Goal: Task Accomplishment & Management: Manage account settings

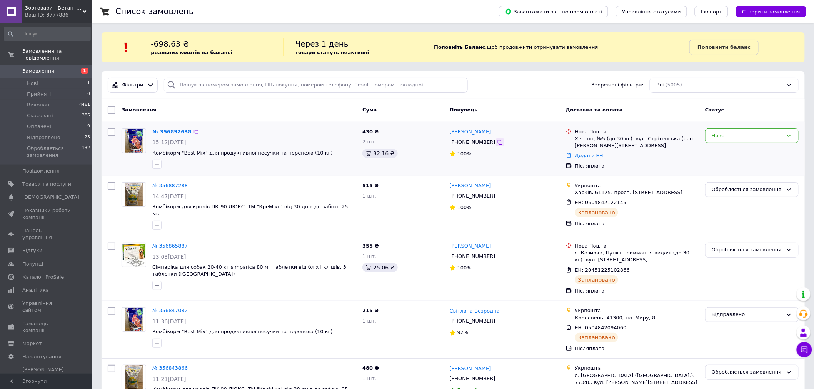
click at [498, 144] on icon at bounding box center [500, 142] width 5 height 5
drag, startPoint x: 308, startPoint y: 152, endPoint x: 152, endPoint y: 153, distance: 156.6
click at [152, 153] on div "№ 356892638 15:12, 12.08.2025 Комбікорм "Best Mix" для продуктивної несучки та …" at bounding box center [254, 148] width 210 height 47
copy span "Комбікорм "Best Mix" для продуктивної несучки та перепела (10 кг)"
drag, startPoint x: 492, startPoint y: 133, endPoint x: 448, endPoint y: 132, distance: 44.6
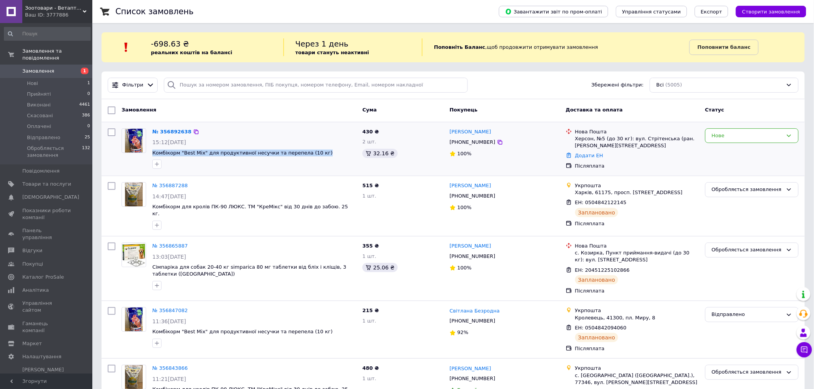
click at [448, 132] on div "Ганна Рудницька +380953180416 100%" at bounding box center [505, 148] width 116 height 47
copy link "[PERSON_NAME]"
click at [497, 144] on icon at bounding box center [500, 142] width 6 height 6
click at [575, 129] on div "Нова Пошта" at bounding box center [637, 132] width 124 height 7
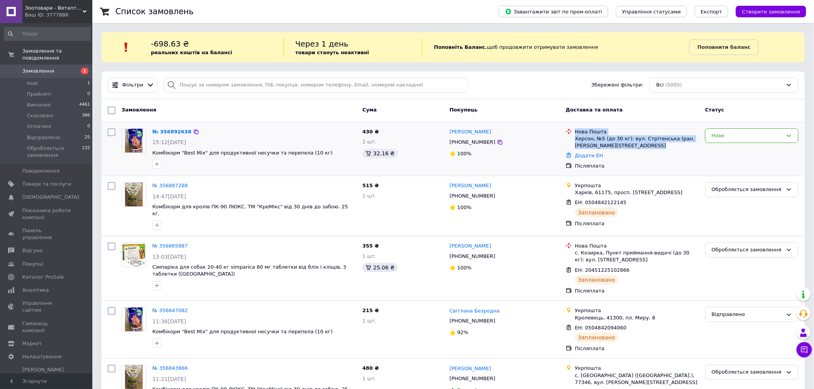
drag, startPoint x: 575, startPoint y: 129, endPoint x: 628, endPoint y: 144, distance: 55.6
click at [628, 144] on div "Нова Пошта Херсон, №5 (до 30 кг): вул. Стрітенська (ран. Рози Люксембург), 11а" at bounding box center [637, 139] width 127 height 21
copy ul "Нова Пошта Херсон, №5 (до 30 кг): вул. Стрітенська (ран. Рози Люксембург), 11а"
click at [724, 136] on div "Нове" at bounding box center [747, 136] width 71 height 8
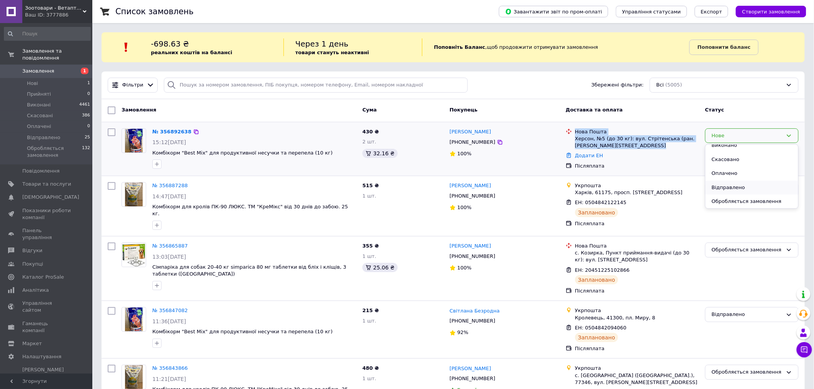
click at [724, 199] on li "Обробляється замовлення" at bounding box center [752, 202] width 93 height 14
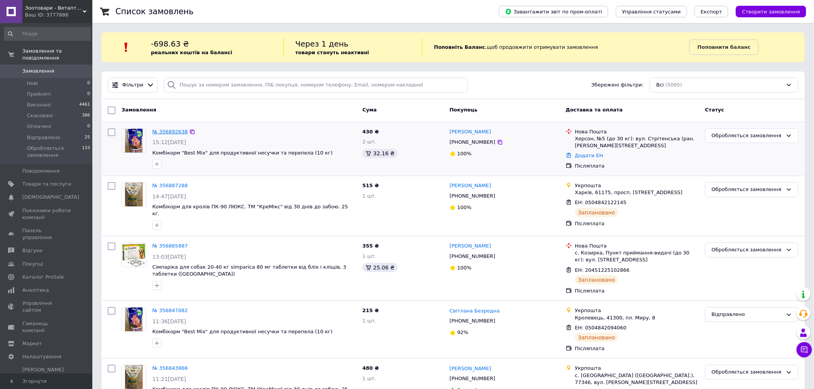
click at [173, 129] on link "№ 356892638" at bounding box center [169, 132] width 35 height 6
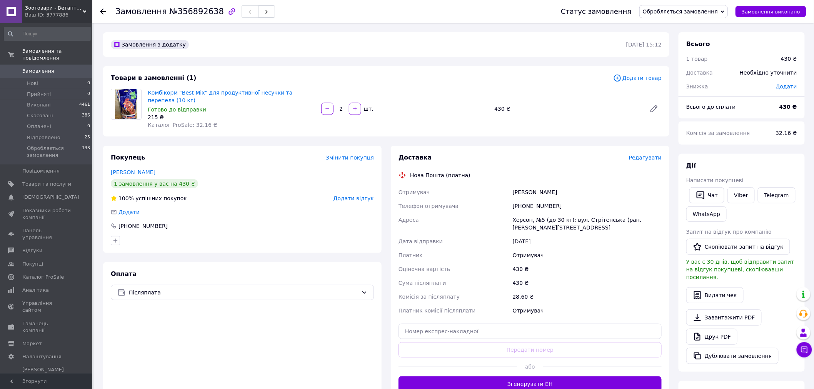
click at [534, 205] on div "[PHONE_NUMBER]" at bounding box center [587, 206] width 152 height 14
copy div "380953180416"
click at [518, 195] on div "Рудницька Ганна" at bounding box center [587, 192] width 152 height 14
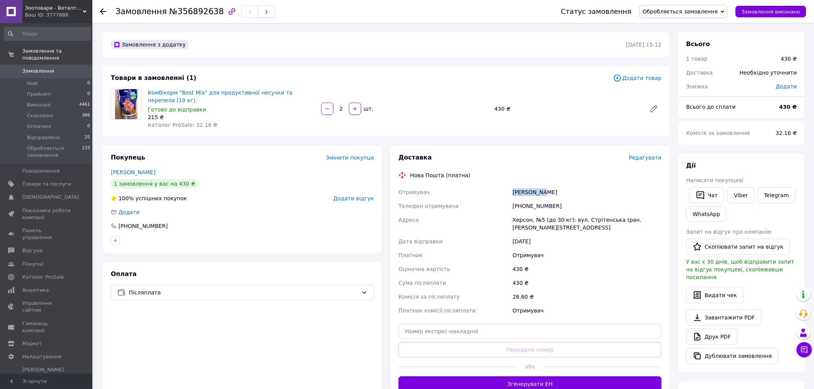
copy div "Рудницька"
click at [553, 191] on div "Рудницька Ганна" at bounding box center [587, 192] width 152 height 14
click at [542, 192] on div "Рудницька Ганна" at bounding box center [587, 192] width 152 height 14
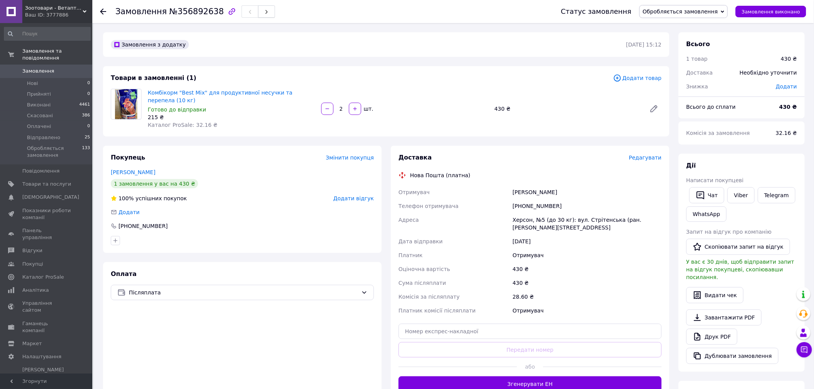
copy div "Ганна"
click at [514, 217] on div "Херсон, №5 (до 30 кг): вул. Стрітенська (ран. [PERSON_NAME][STREET_ADDRESS]" at bounding box center [587, 224] width 152 height 22
copy div "Херсон"
click at [472, 321] on div "Доставка Редагувати Нова Пошта (платна) Отримувач Рудницька Ганна Телефон отрим…" at bounding box center [530, 273] width 263 height 239
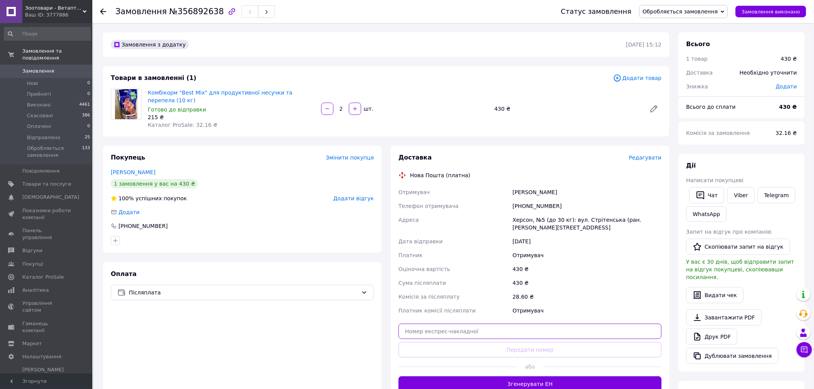
click at [472, 326] on input "text" at bounding box center [530, 331] width 263 height 15
paste input "20451225156702"
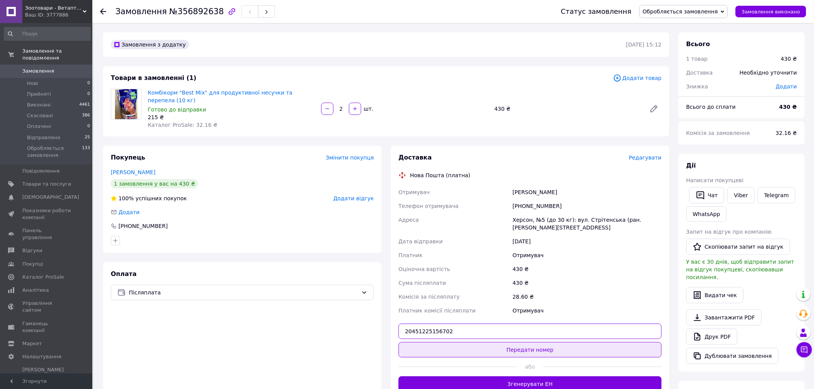
type input "20451225156702"
click at [484, 345] on button "Передати номер" at bounding box center [530, 349] width 263 height 15
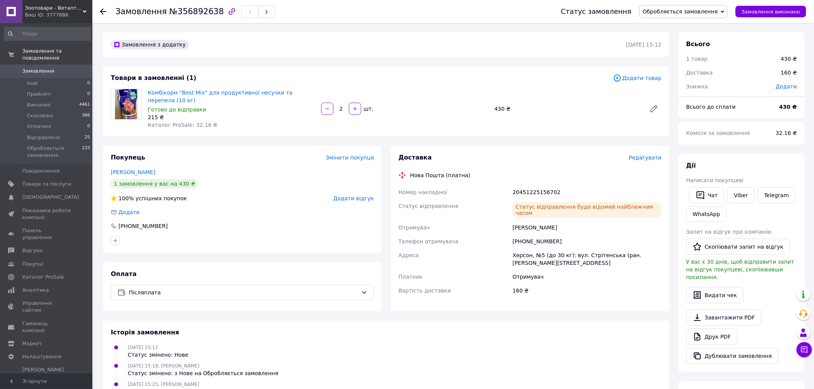
click at [42, 68] on span "Замовлення" at bounding box center [38, 71] width 32 height 7
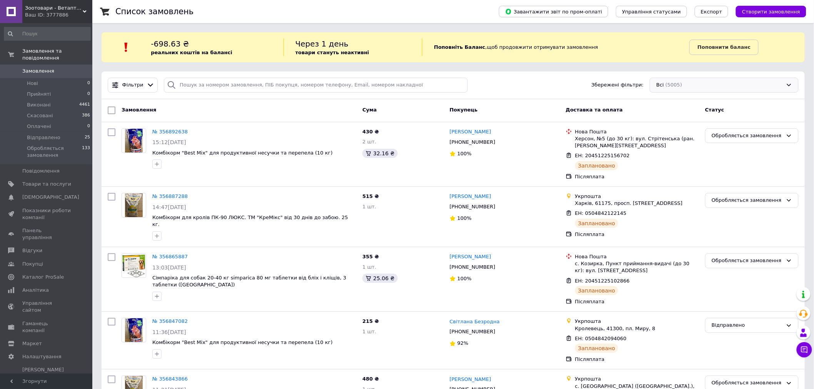
click at [697, 78] on div "Всі (5005)" at bounding box center [724, 85] width 149 height 15
click at [673, 117] on span "Відправлено" at bounding box center [672, 114] width 33 height 7
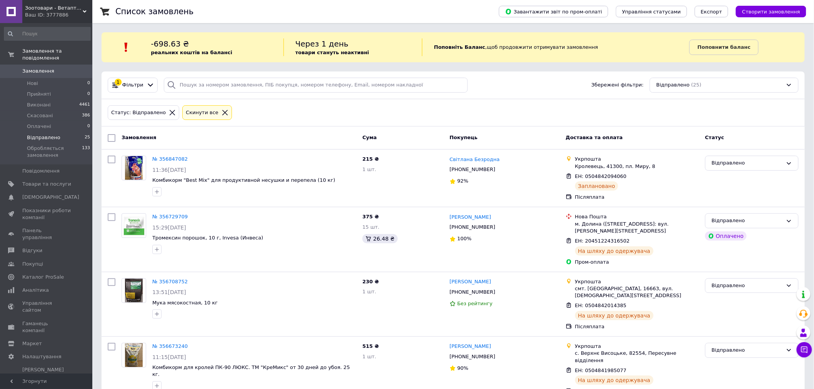
click at [222, 112] on icon at bounding box center [225, 112] width 7 height 7
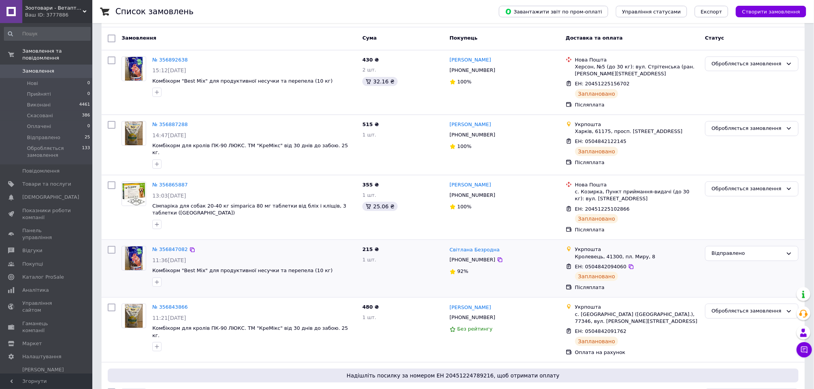
scroll to position [85, 0]
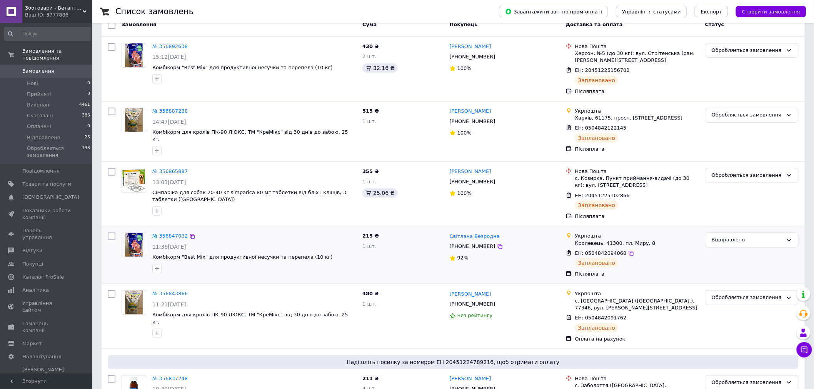
click at [583, 243] on div "Кролевець, 41300, пл. Миру, 8" at bounding box center [637, 243] width 124 height 7
drag, startPoint x: 583, startPoint y: 243, endPoint x: 649, endPoint y: 241, distance: 65.8
click at [649, 241] on div "Кролевець, 41300, пл. Миру, 8" at bounding box center [637, 243] width 124 height 7
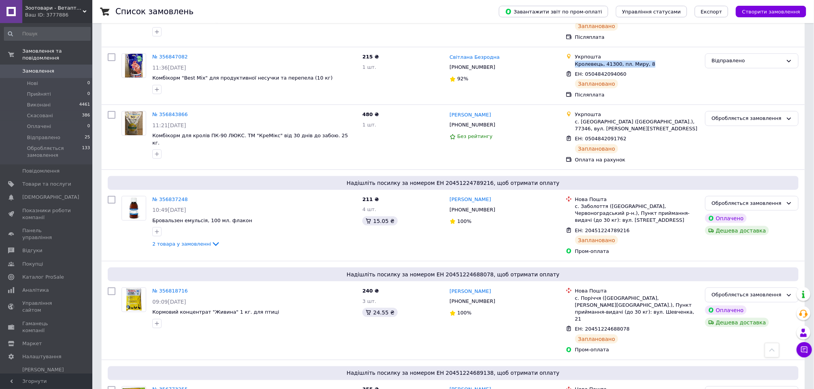
scroll to position [0, 0]
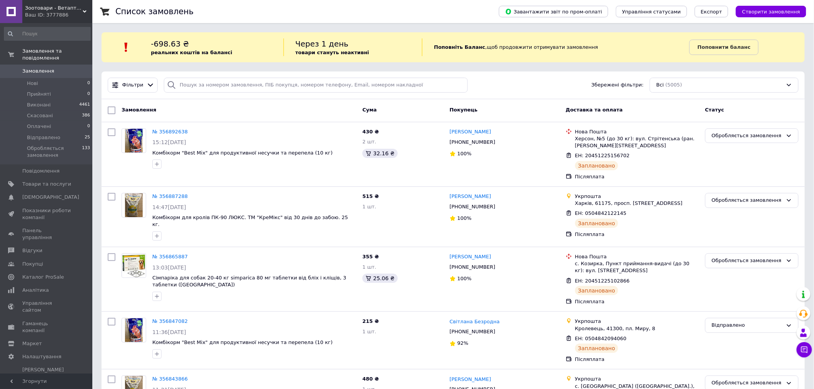
click at [673, 93] on div "Фільтри Збережені фільтри: Всі (5005)" at bounding box center [453, 86] width 703 height 28
click at [675, 88] on div "Всі (5005)" at bounding box center [724, 85] width 149 height 15
click at [672, 109] on li "Відправлено (25)" at bounding box center [724, 114] width 148 height 13
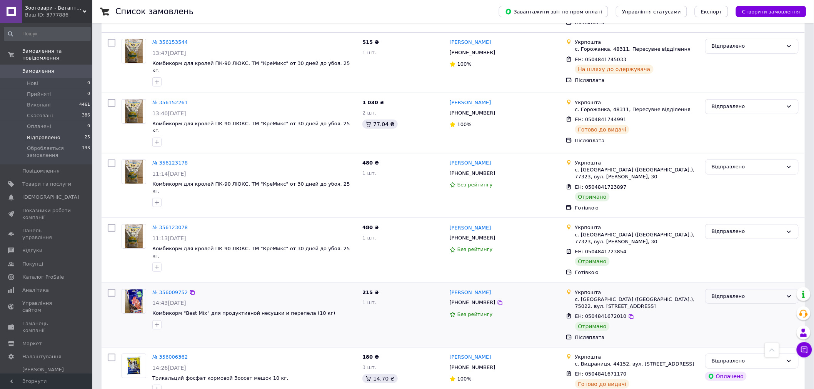
scroll to position [1289, 0]
click at [724, 294] on div "Відправлено" at bounding box center [747, 298] width 71 height 8
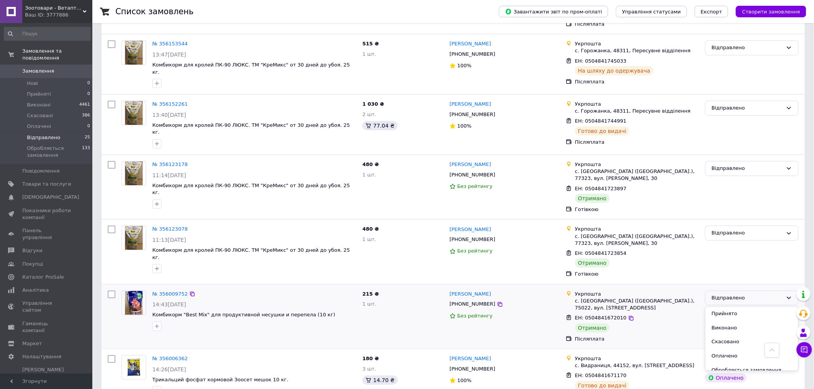
click at [720, 321] on li "Виконано" at bounding box center [752, 328] width 93 height 14
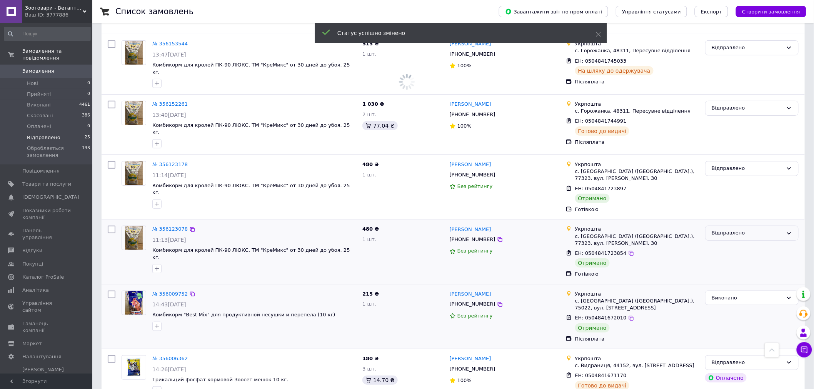
click at [731, 226] on div "Відправлено" at bounding box center [751, 233] width 93 height 15
click at [724, 257] on li "Виконано" at bounding box center [752, 264] width 93 height 14
click at [728, 165] on div "Відправлено" at bounding box center [747, 169] width 71 height 8
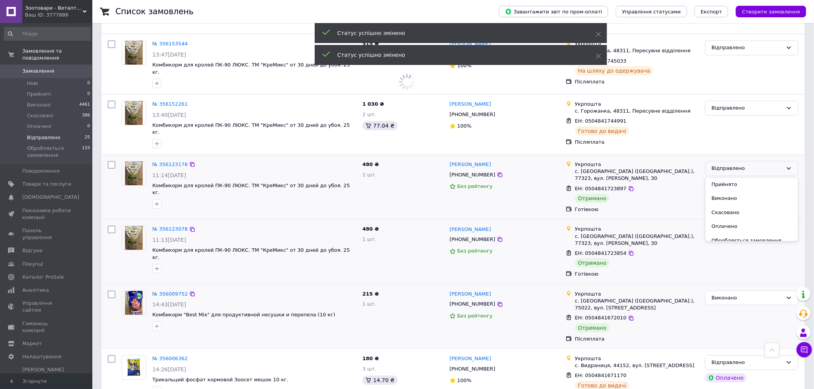
click at [724, 192] on li "Виконано" at bounding box center [752, 199] width 93 height 14
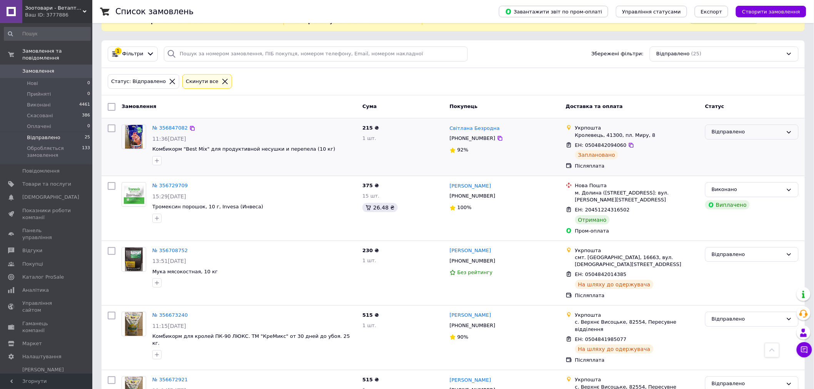
scroll to position [0, 0]
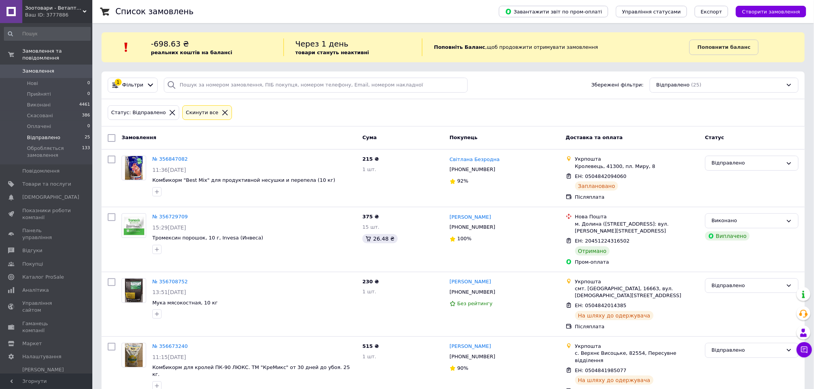
click at [693, 78] on div "Відправлено (25)" at bounding box center [724, 85] width 149 height 15
click at [674, 104] on span "(5005)" at bounding box center [674, 101] width 17 height 6
